Goal: Navigation & Orientation: Understand site structure

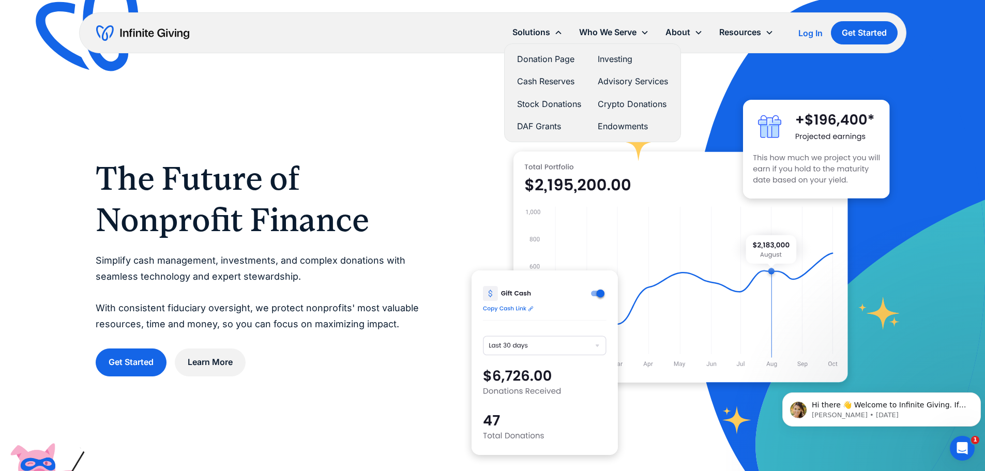
click at [610, 61] on link "Investing" at bounding box center [633, 59] width 70 height 14
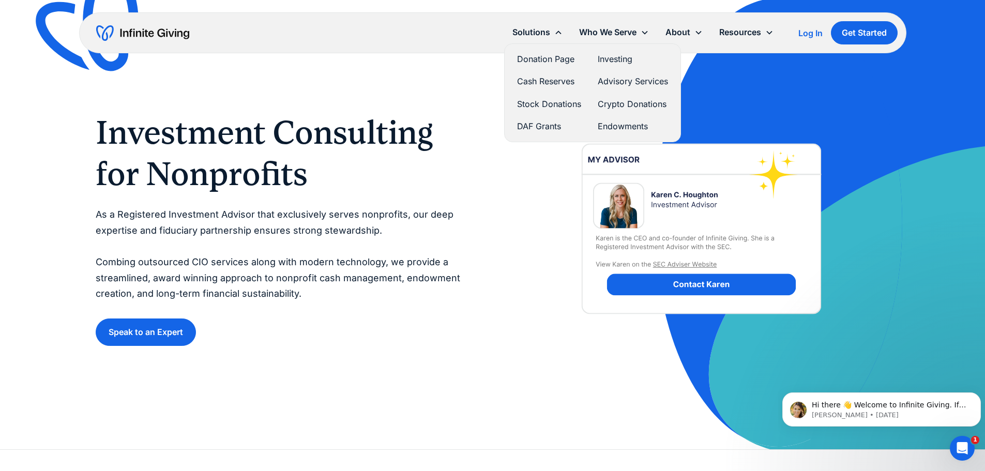
click at [618, 80] on link "Advisory Services" at bounding box center [633, 81] width 70 height 14
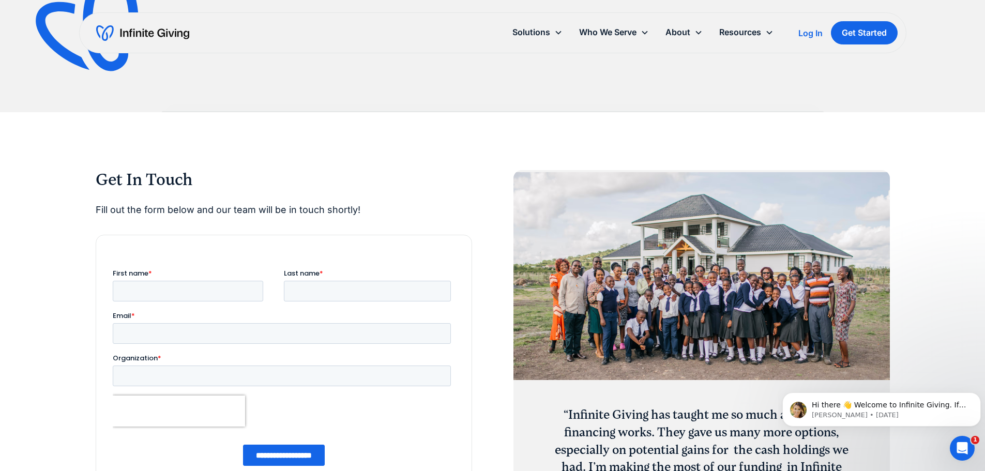
scroll to position [1397, 0]
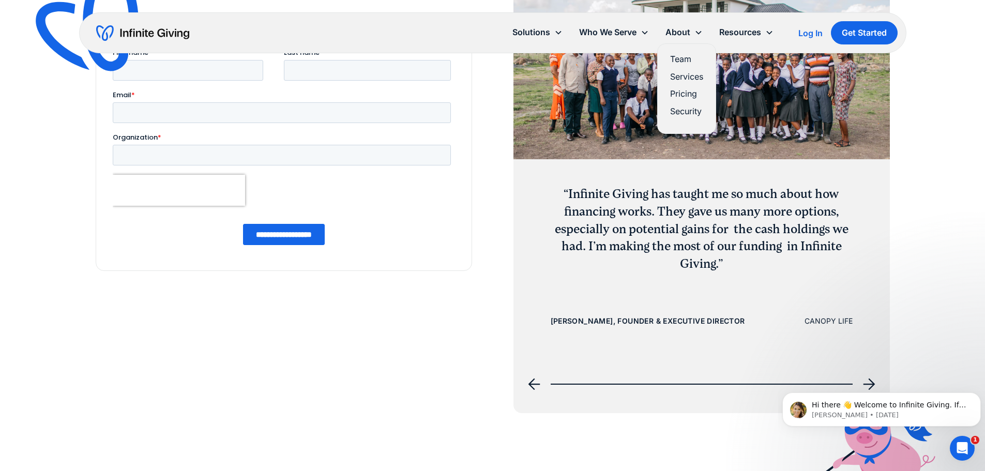
click at [683, 53] on link "Team" at bounding box center [686, 59] width 33 height 14
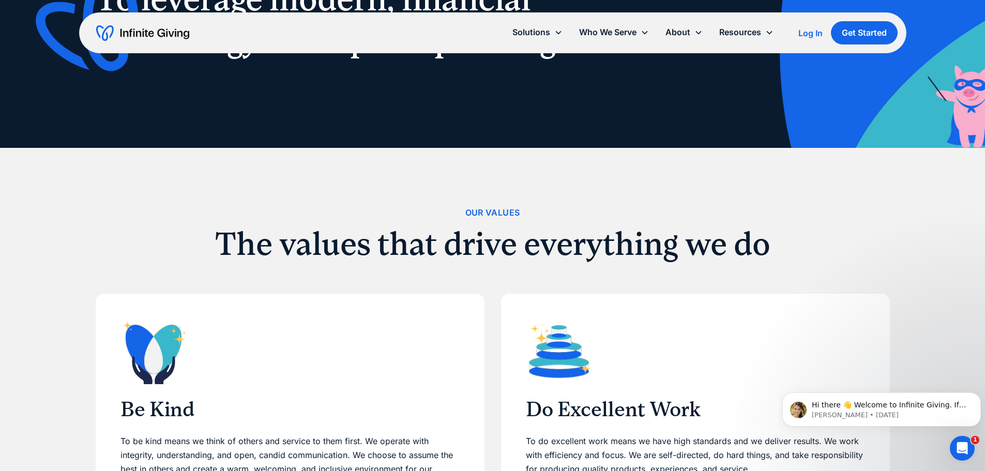
scroll to position [155, 0]
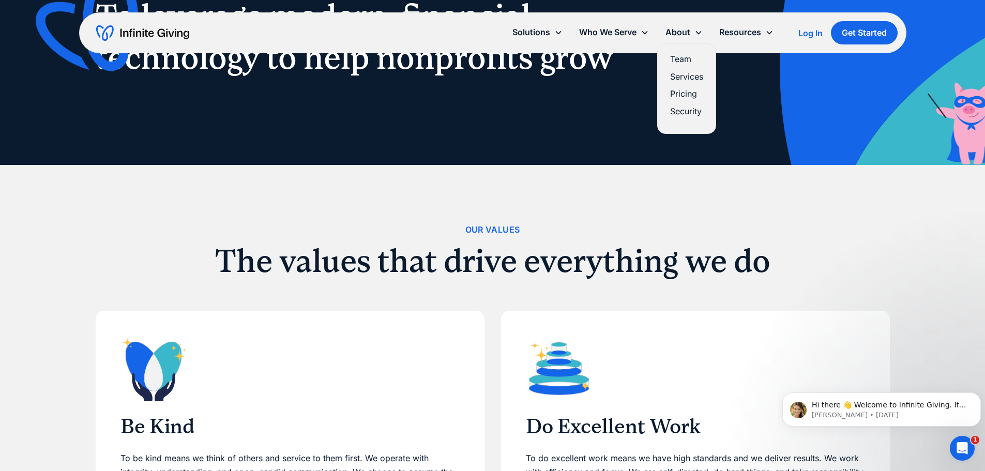
click at [685, 88] on link "Pricing" at bounding box center [686, 94] width 33 height 14
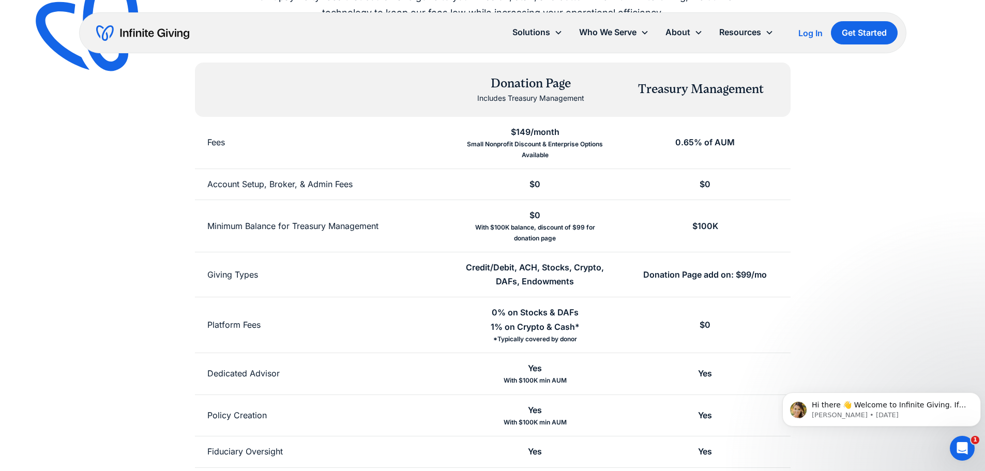
scroll to position [155, 0]
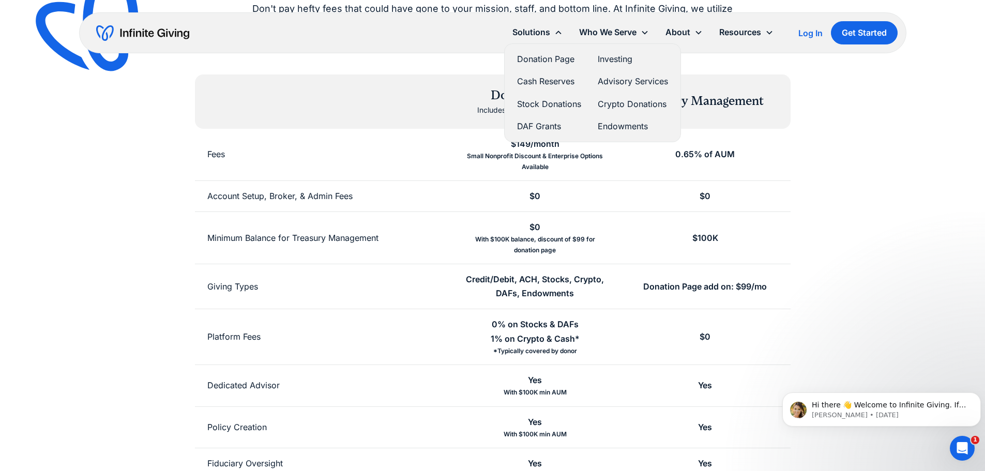
click at [543, 56] on link "Donation Page" at bounding box center [549, 59] width 64 height 14
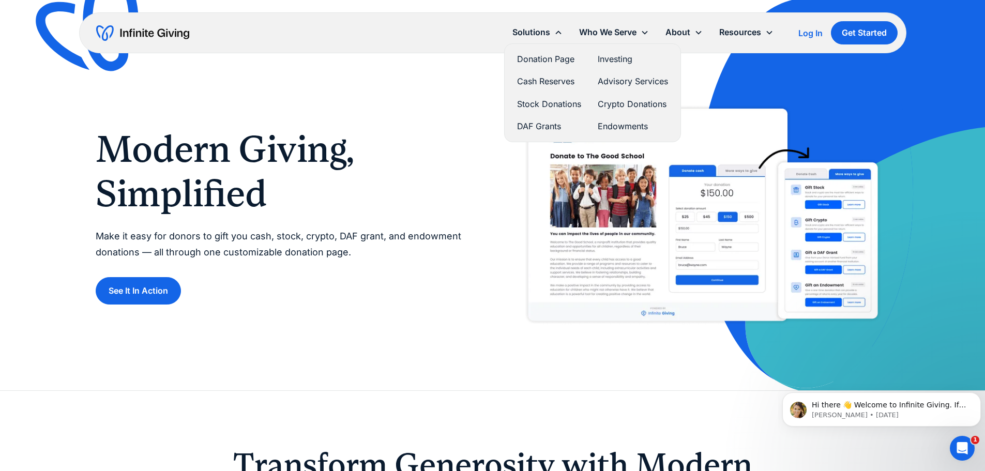
click at [557, 102] on link "Stock Donations" at bounding box center [549, 104] width 64 height 14
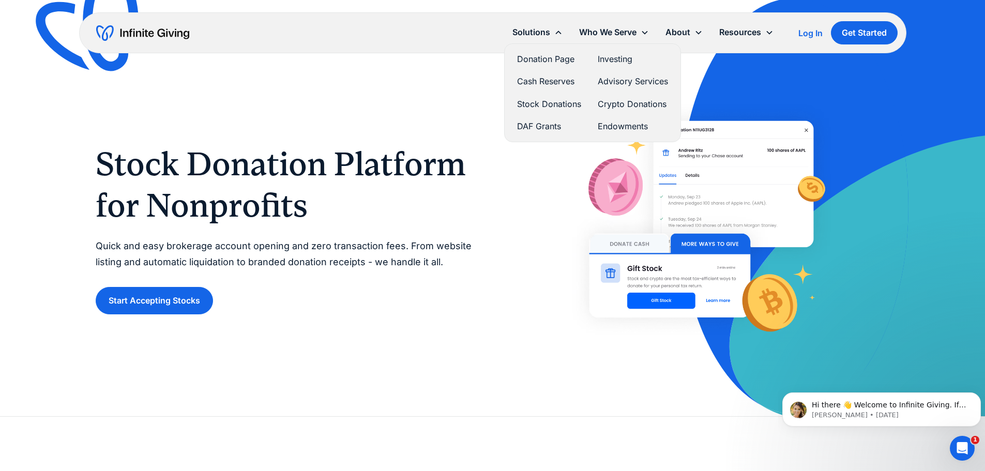
click at [605, 106] on link "Crypto Donations" at bounding box center [633, 104] width 70 height 14
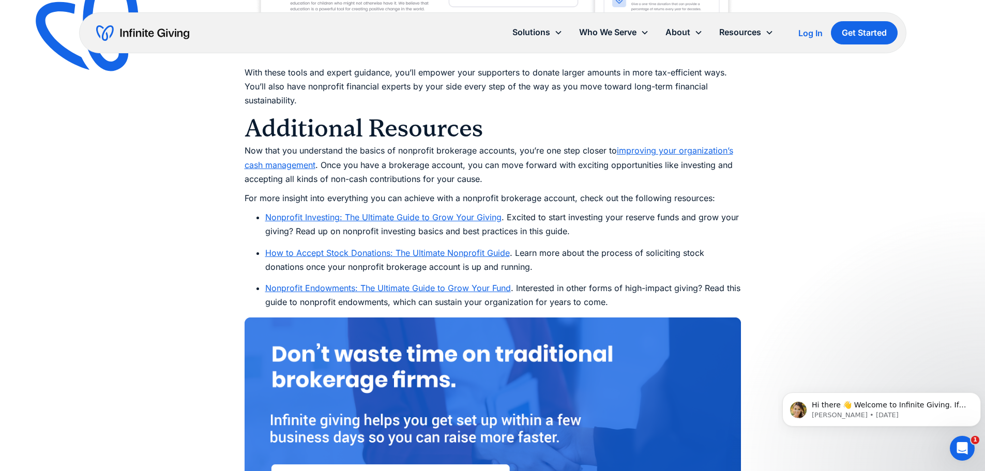
scroll to position [5782, 0]
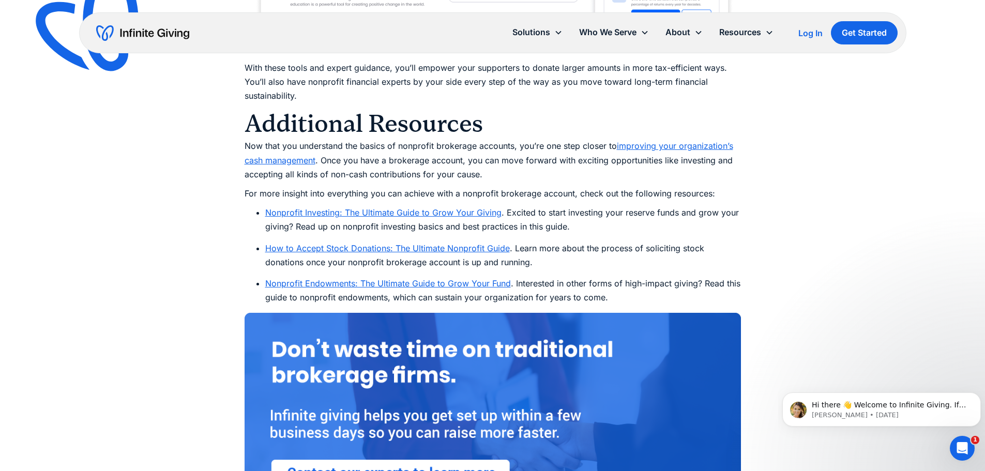
drag, startPoint x: 465, startPoint y: 157, endPoint x: 517, endPoint y: 164, distance: 53.3
drag, startPoint x: 410, startPoint y: 147, endPoint x: 433, endPoint y: 152, distance: 24.2
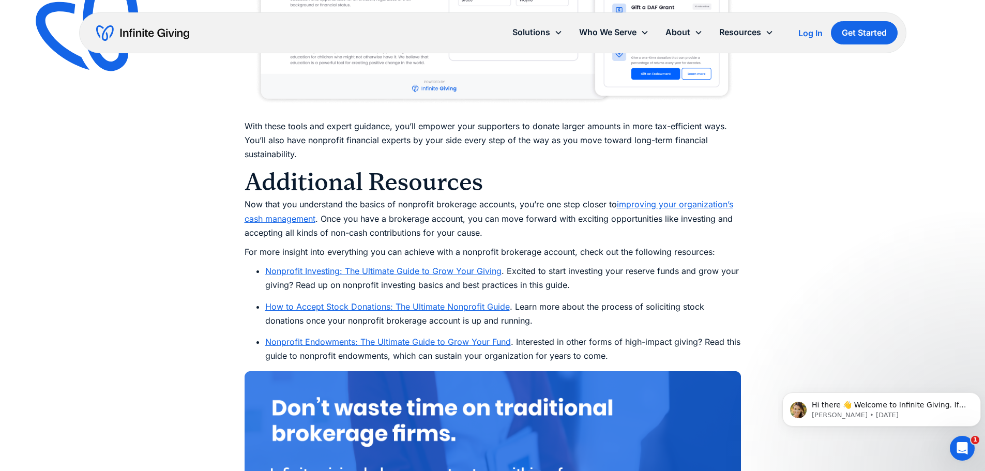
scroll to position [5713, 0]
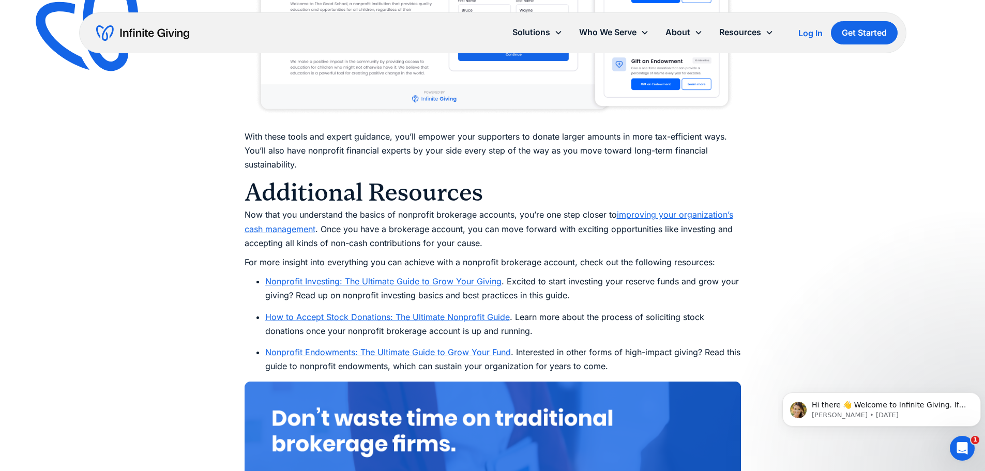
drag, startPoint x: 437, startPoint y: 238, endPoint x: 756, endPoint y: 250, distance: 318.9
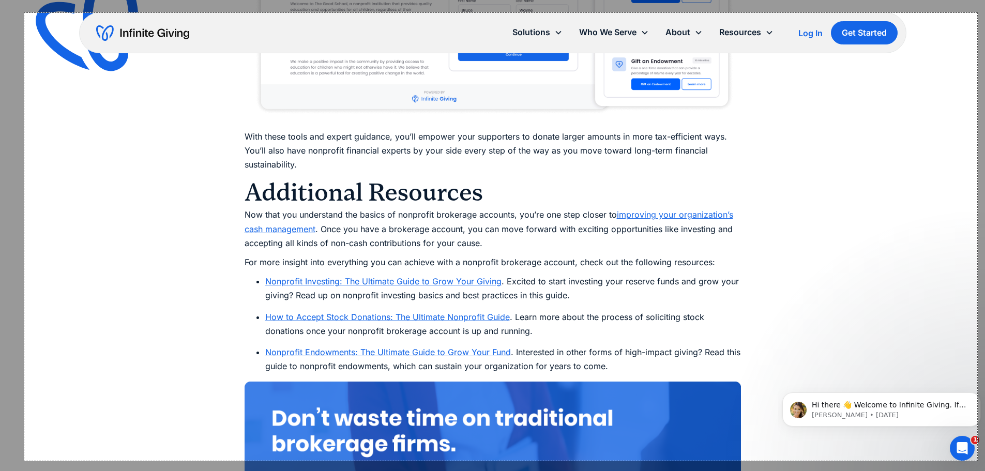
drag, startPoint x: 24, startPoint y: 12, endPoint x: 978, endPoint y: 461, distance: 1054.7
click at [480, 232] on span "Capture" at bounding box center [492, 236] width 31 height 11
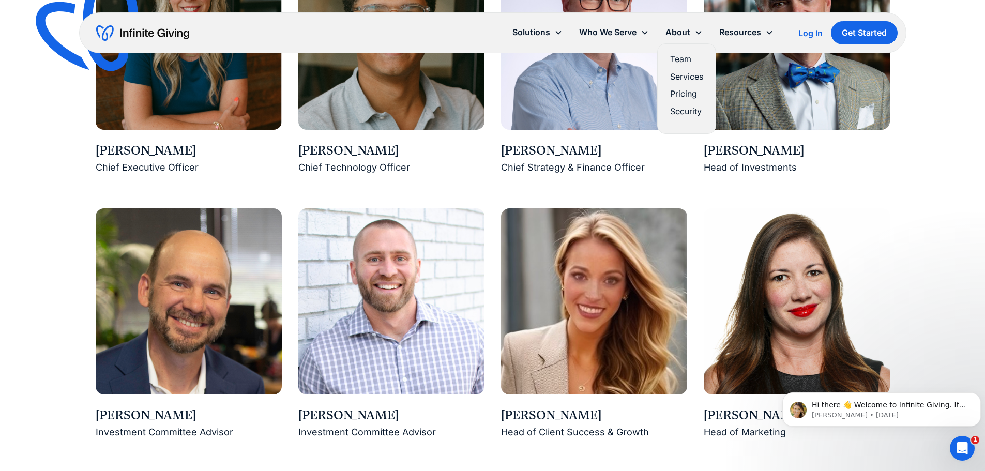
click at [675, 33] on div "About" at bounding box center [678, 32] width 25 height 14
click at [683, 53] on link "Team" at bounding box center [686, 59] width 33 height 14
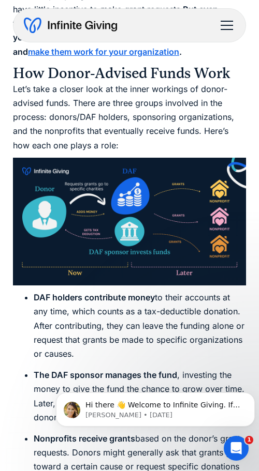
scroll to position [2913, 0]
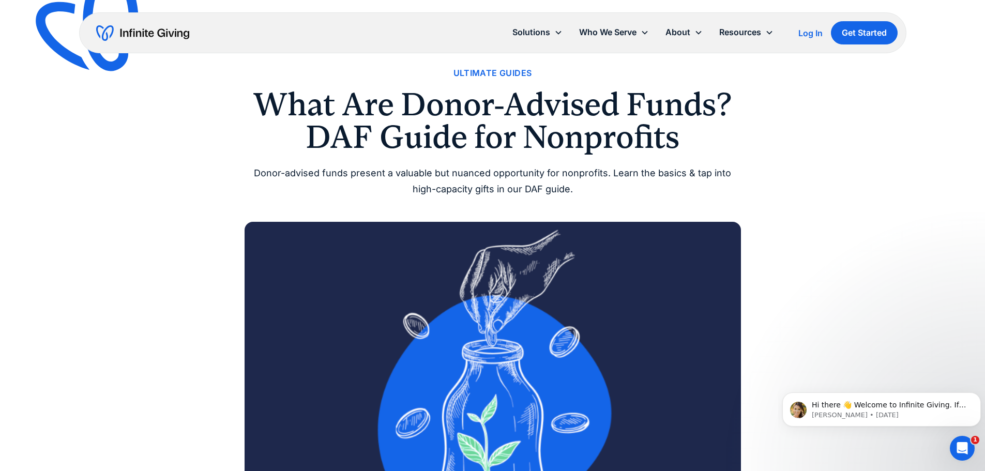
scroll to position [52, 0]
